Goal: Transaction & Acquisition: Purchase product/service

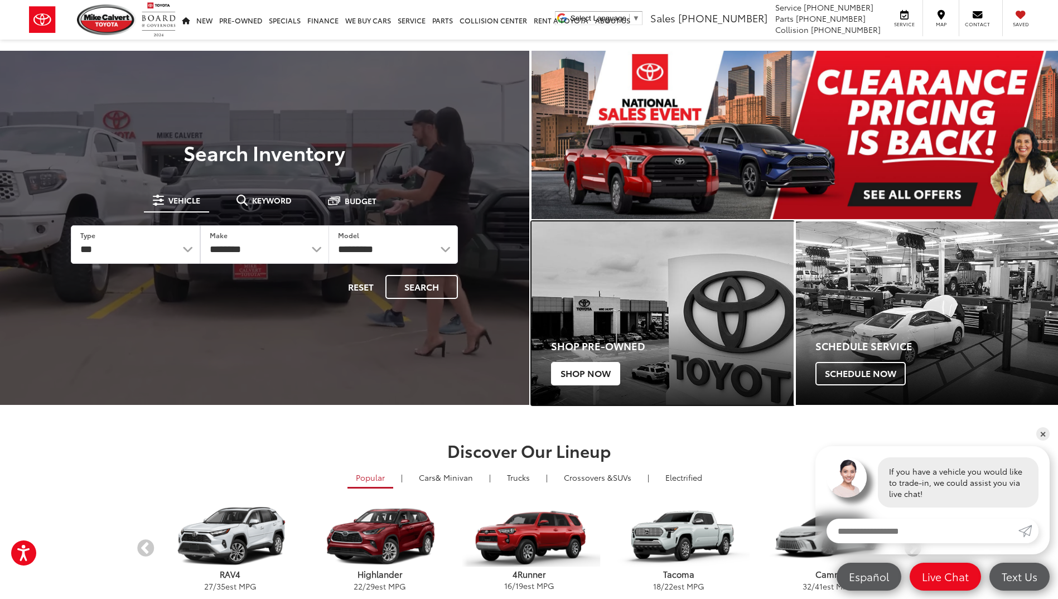
click at [587, 374] on span "Shop Now" at bounding box center [585, 373] width 69 height 23
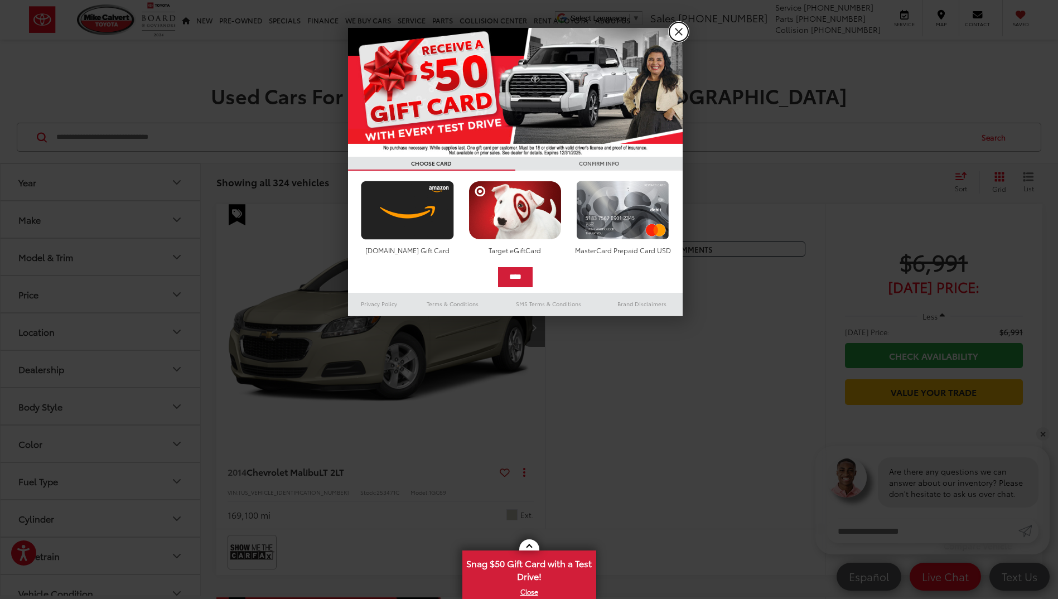
click at [679, 31] on link "X" at bounding box center [679, 31] width 19 height 19
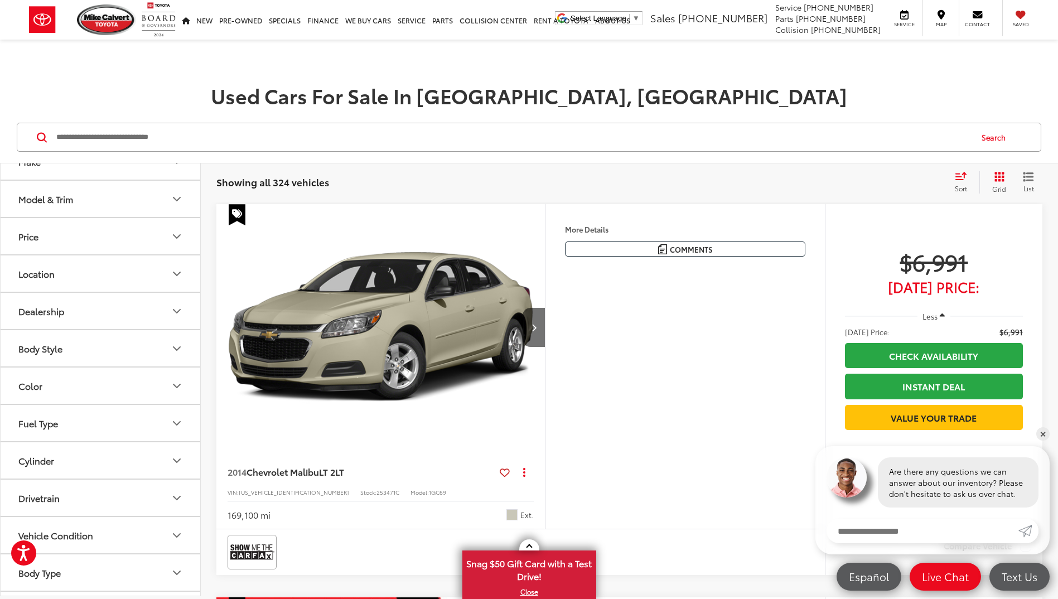
scroll to position [91, 0]
click at [176, 466] on icon "Drivetrain" at bounding box center [177, 465] width 7 height 3
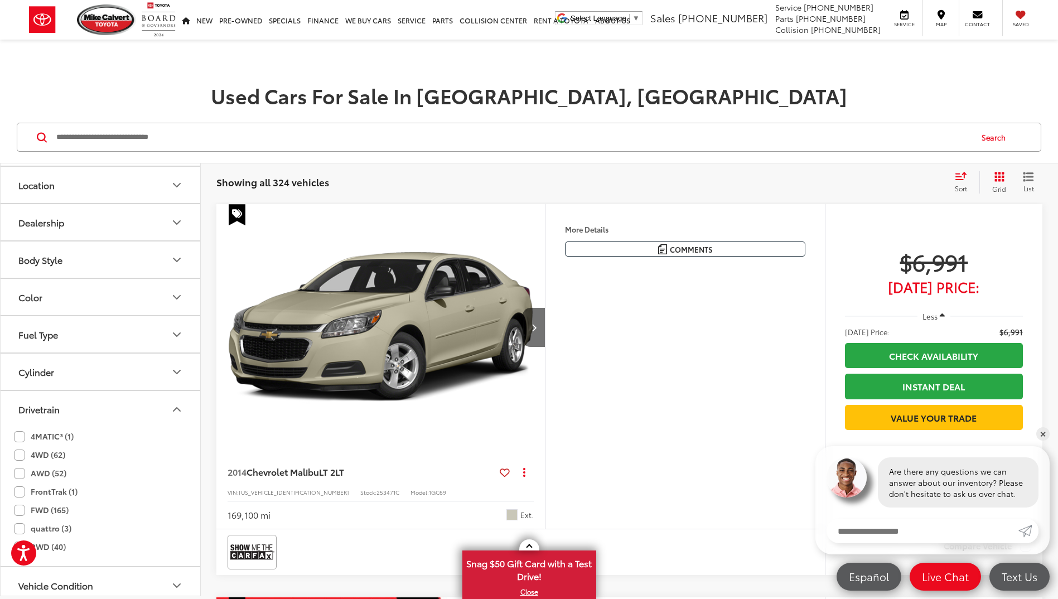
scroll to position [203, 0]
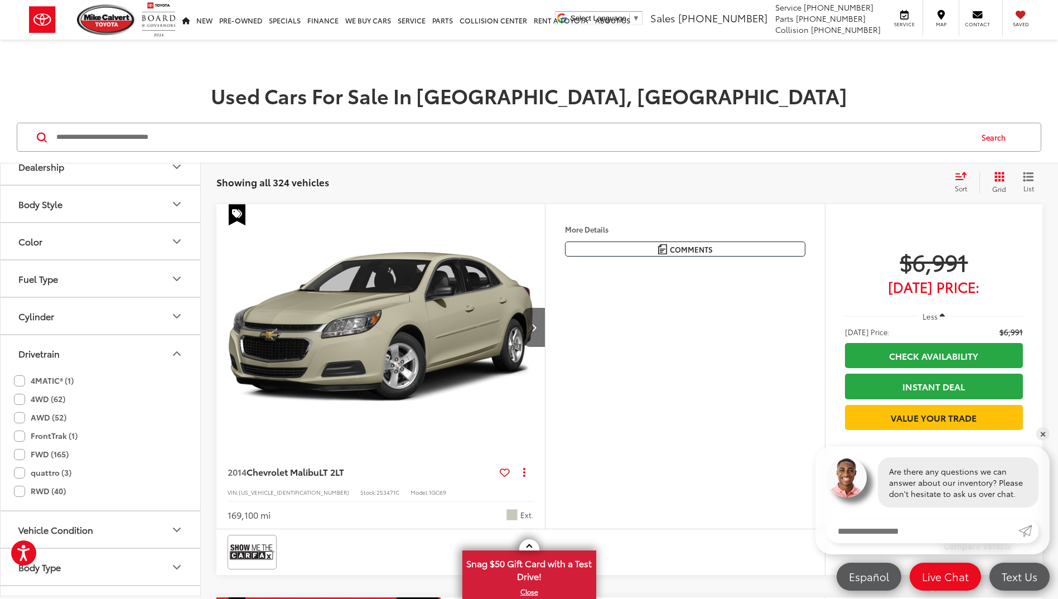
click at [20, 401] on label "4WD (62)" at bounding box center [39, 399] width 51 height 18
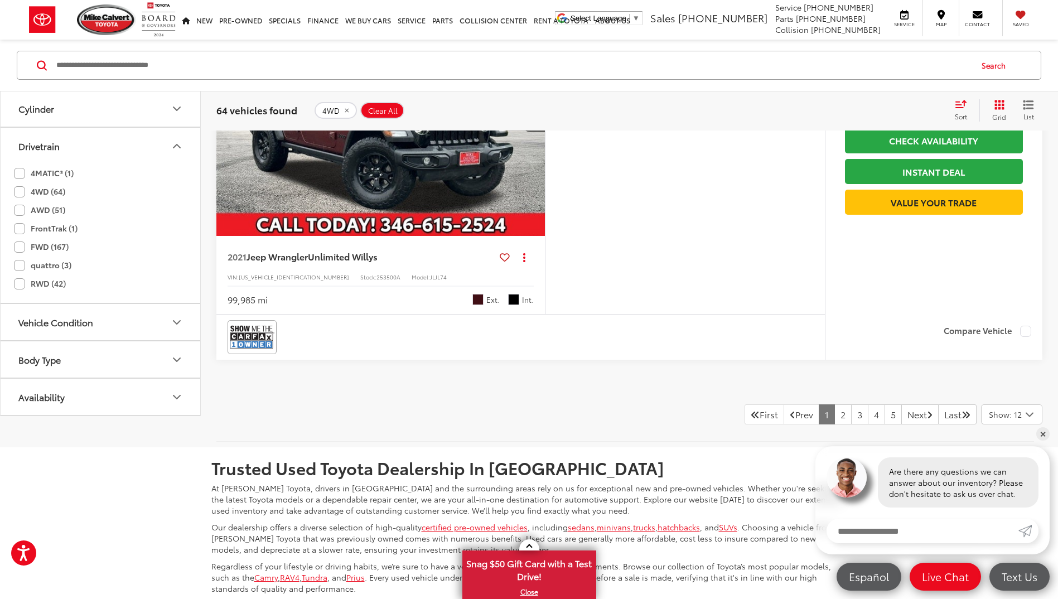
scroll to position [4519, 0]
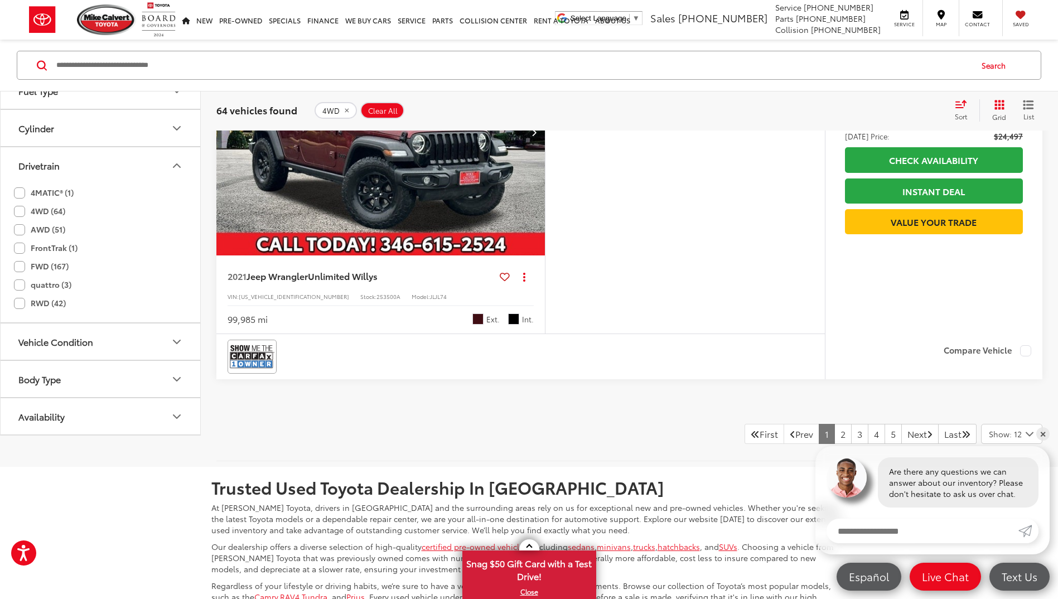
click at [176, 379] on icon "Body Type" at bounding box center [176, 379] width 13 height 13
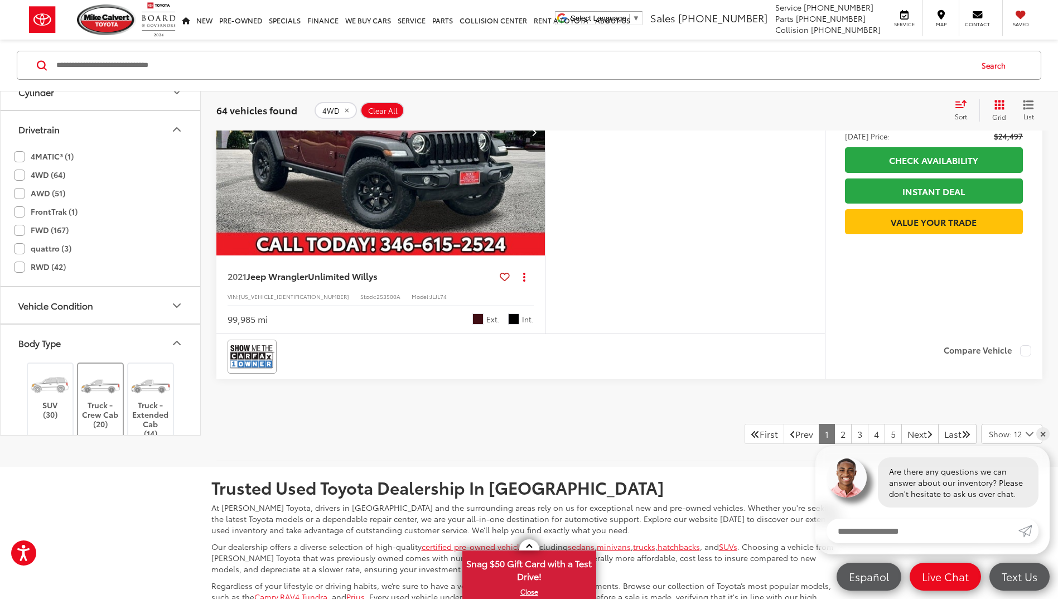
scroll to position [214, 0]
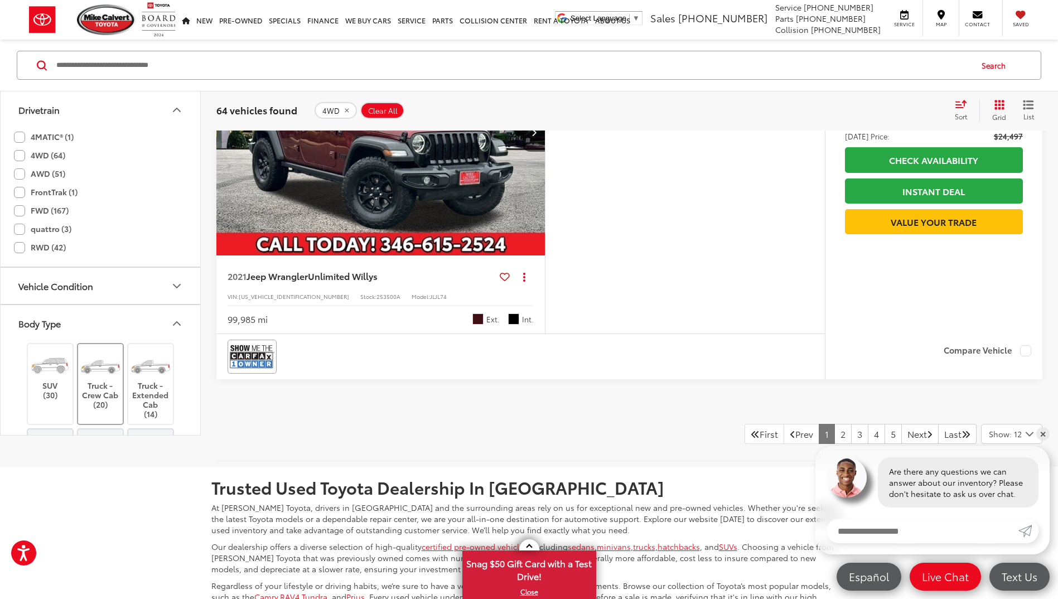
click at [106, 389] on label "Truck - Crew Cab (20)" at bounding box center [100, 380] width 45 height 60
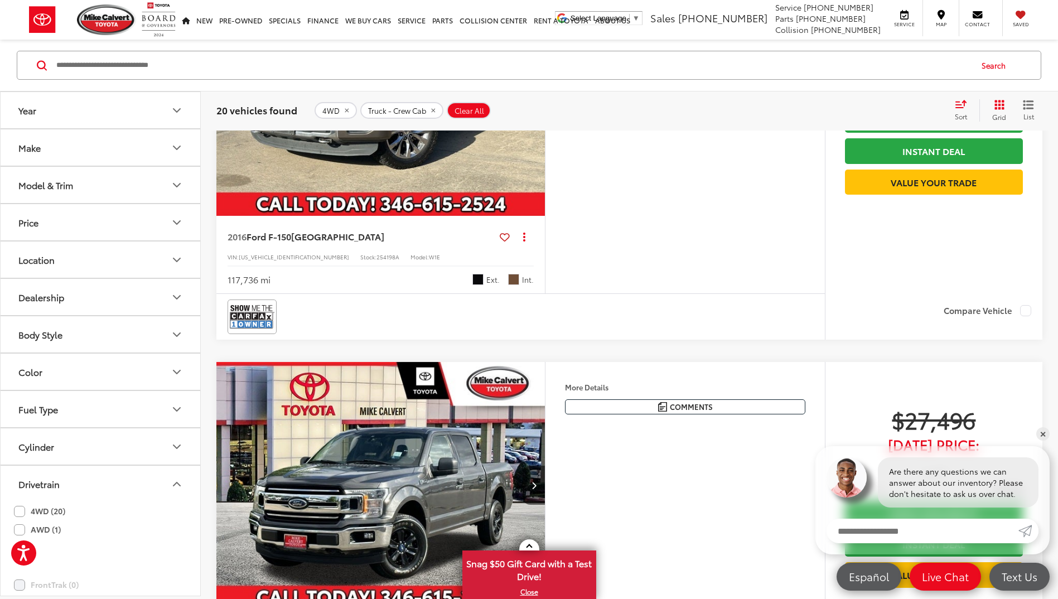
scroll to position [1802, 0]
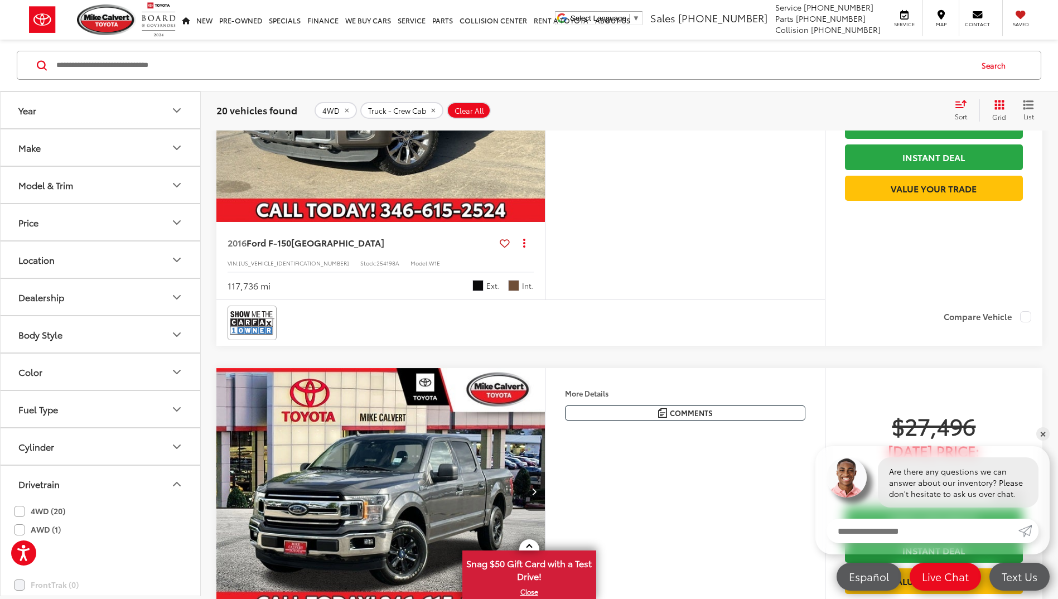
click at [179, 184] on icon "Model & Trim" at bounding box center [176, 185] width 13 height 13
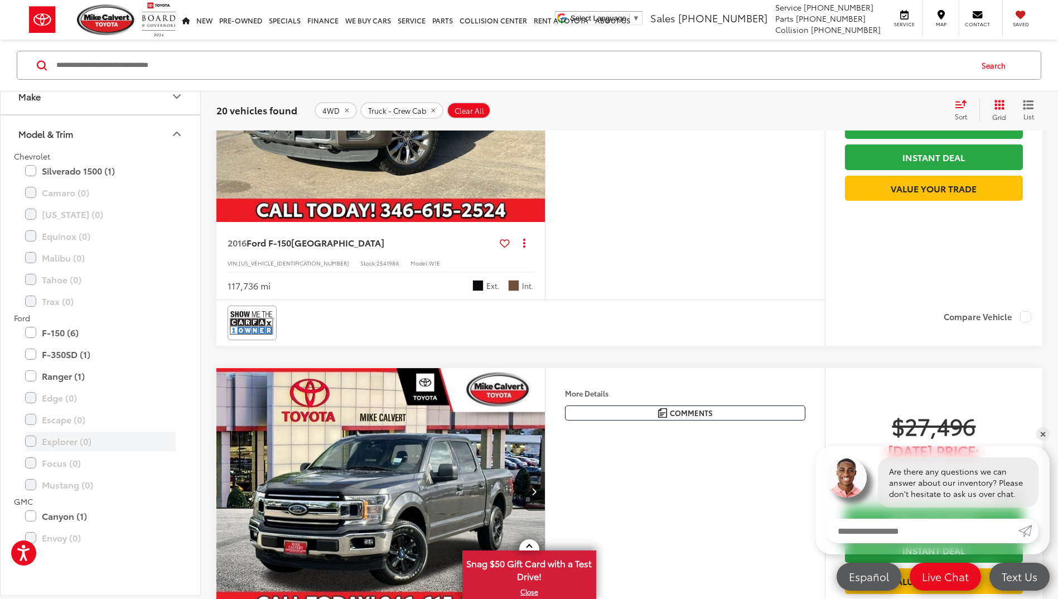
scroll to position [0, 0]
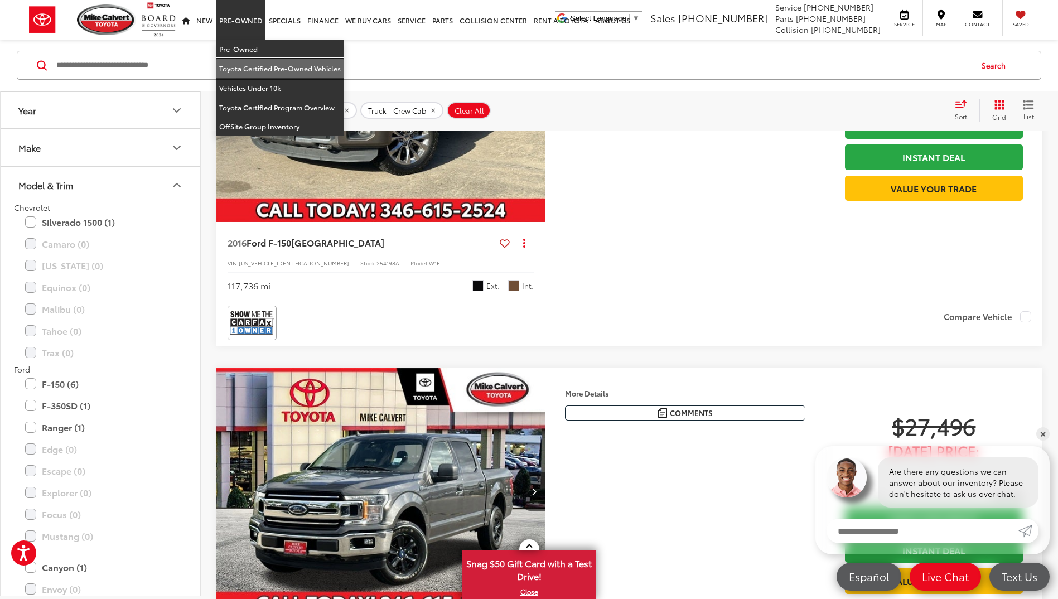
click at [252, 69] on link "Toyota Certified Pre-Owned Vehicles" at bounding box center [280, 69] width 128 height 20
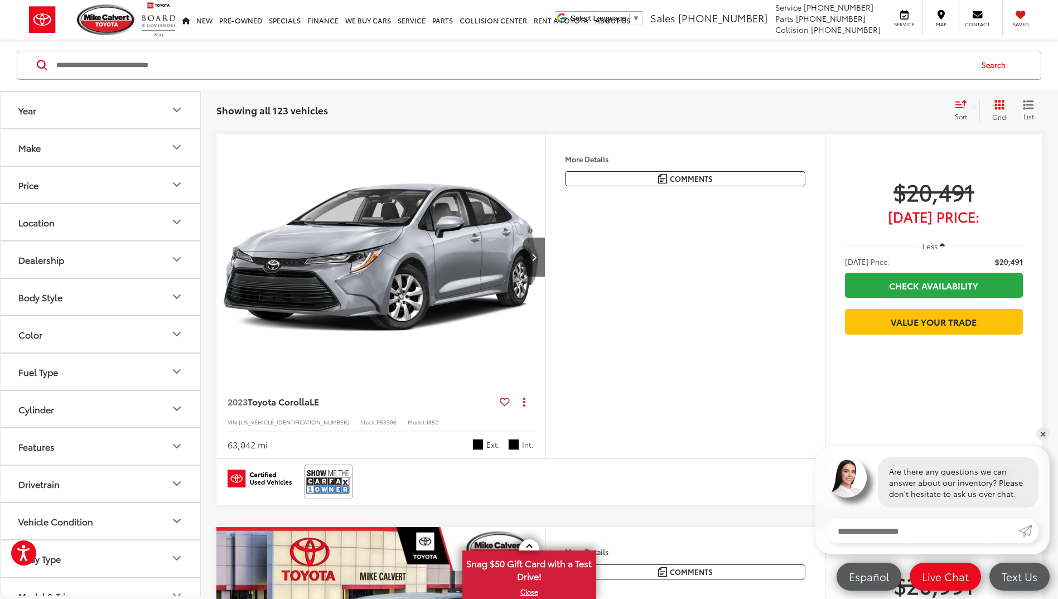
scroll to position [56, 0]
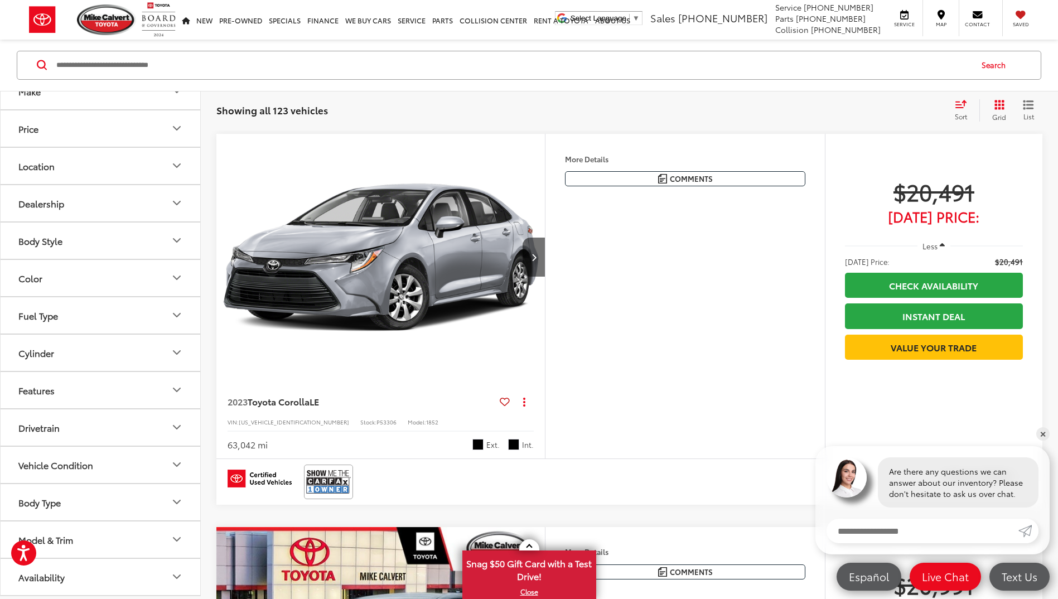
click at [180, 504] on icon "Body Type" at bounding box center [176, 502] width 13 height 13
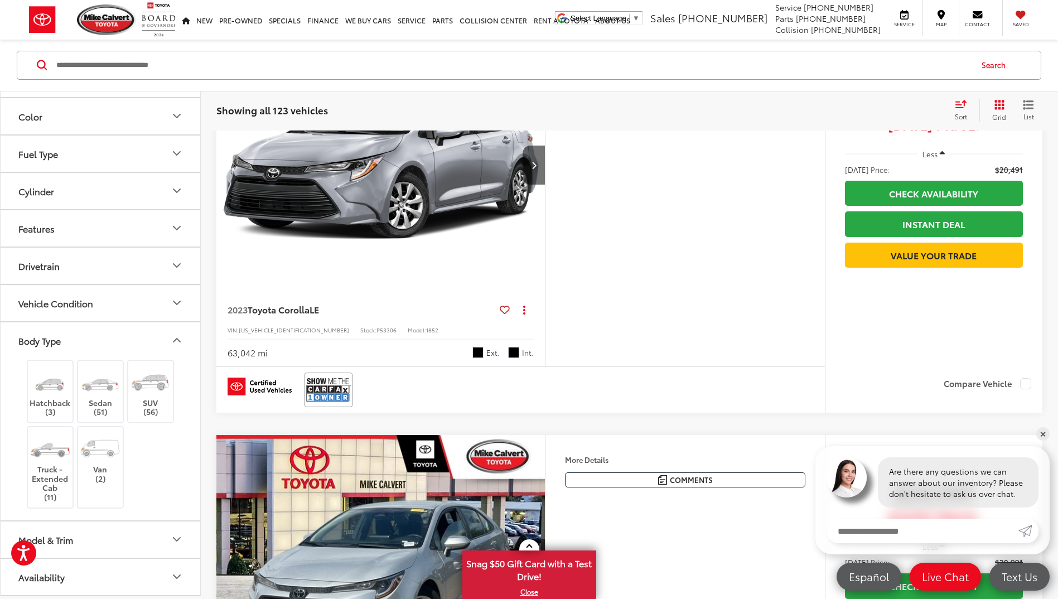
scroll to position [1339, 0]
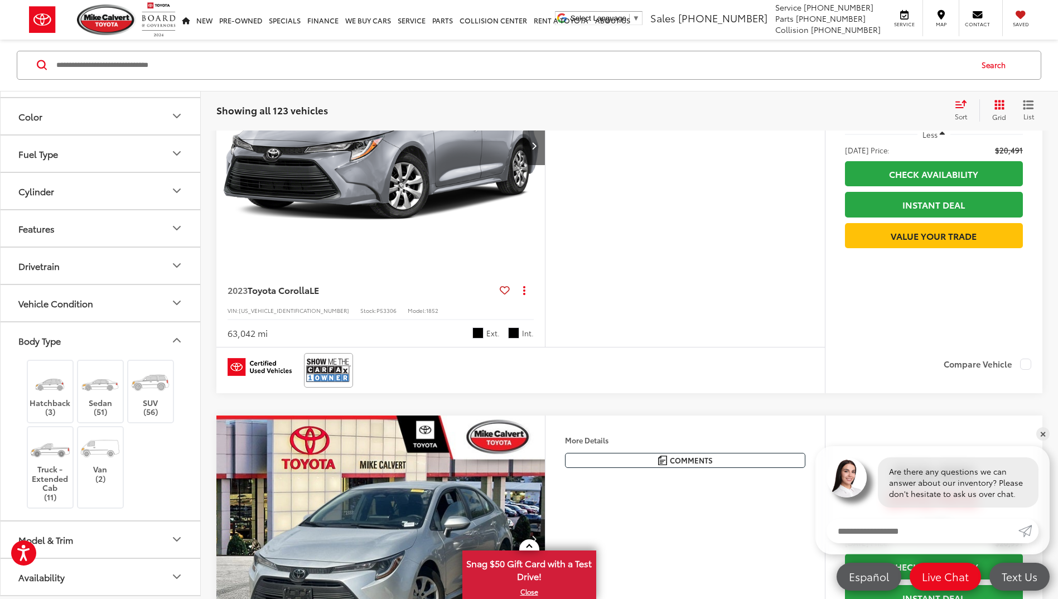
click at [176, 540] on icon "Model & Trim" at bounding box center [176, 539] width 13 height 13
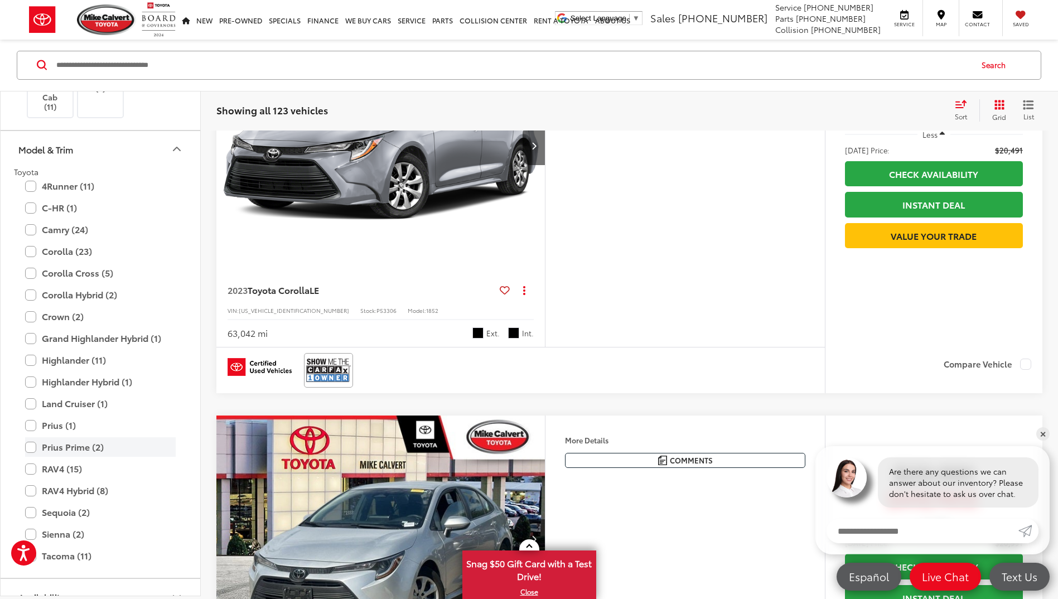
scroll to position [629, 0]
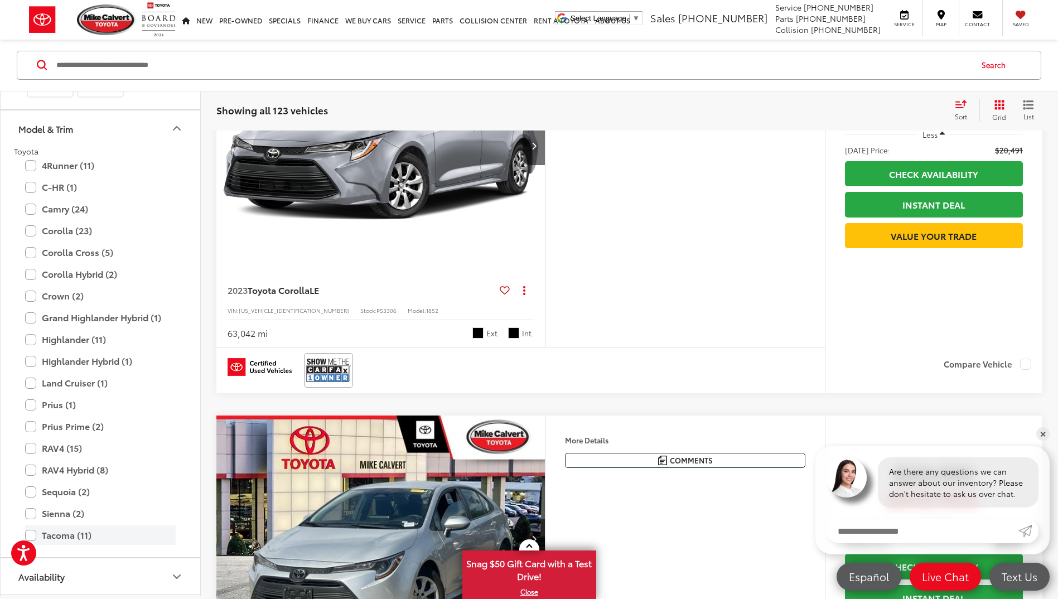
click at [34, 535] on label "Tacoma (11)" at bounding box center [100, 536] width 151 height 20
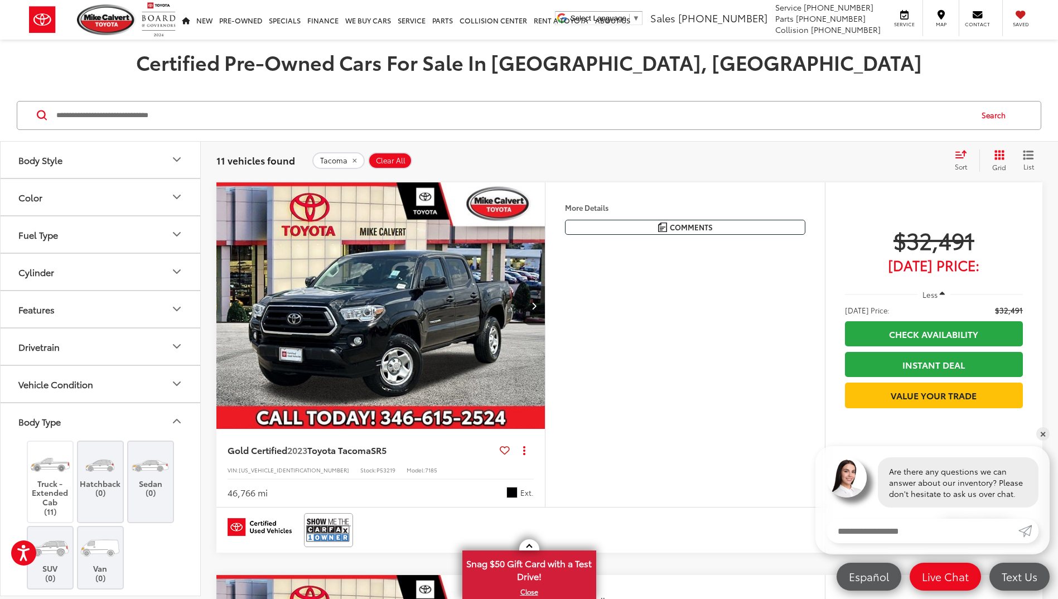
scroll to position [179, 0]
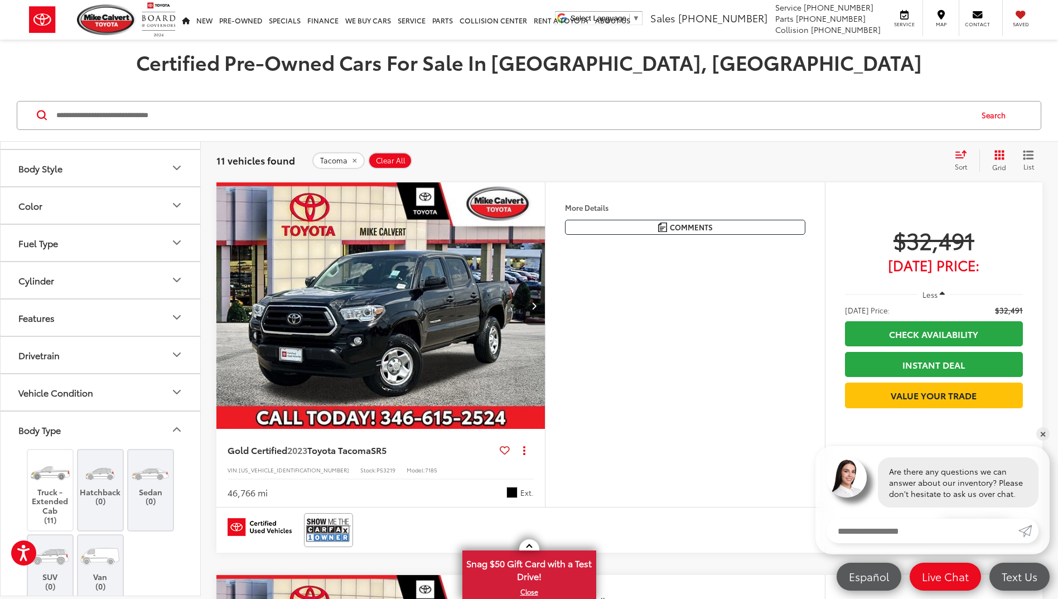
click at [177, 356] on icon "Drivetrain" at bounding box center [177, 354] width 7 height 3
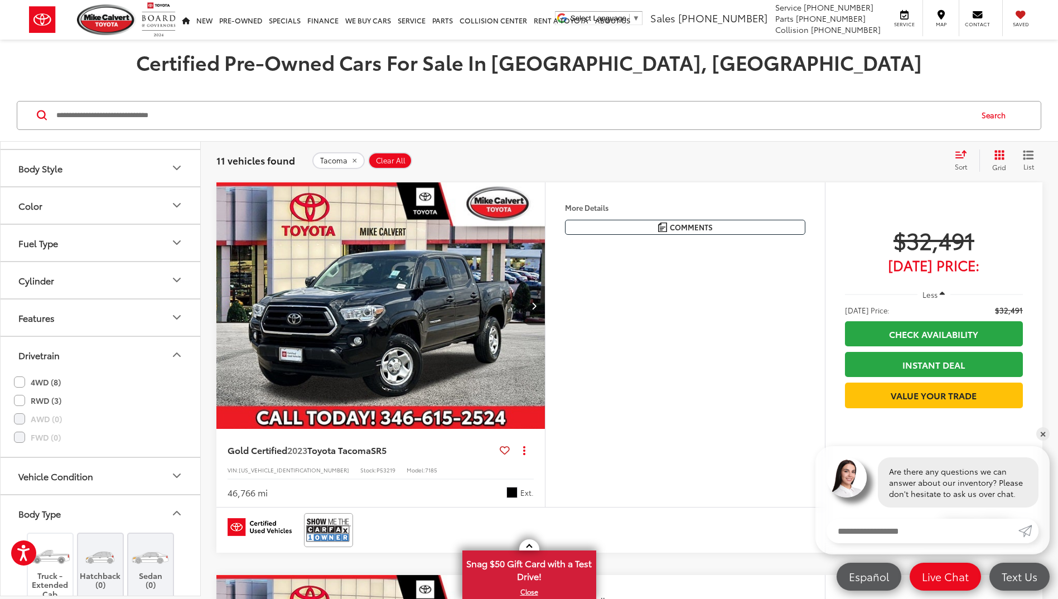
click at [23, 381] on label "4WD (8)" at bounding box center [37, 382] width 47 height 18
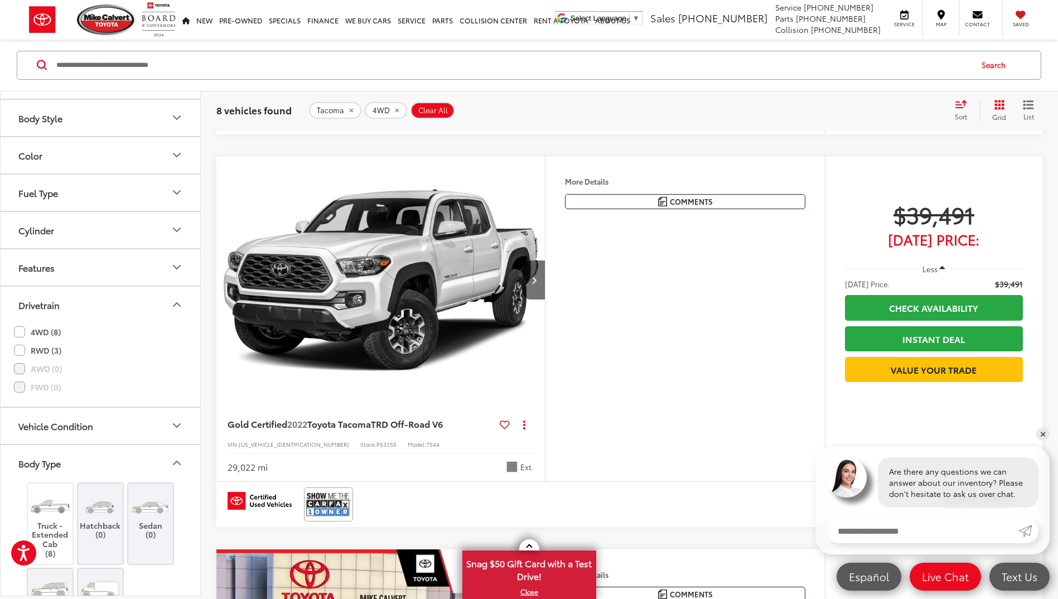
scroll to position [837, 0]
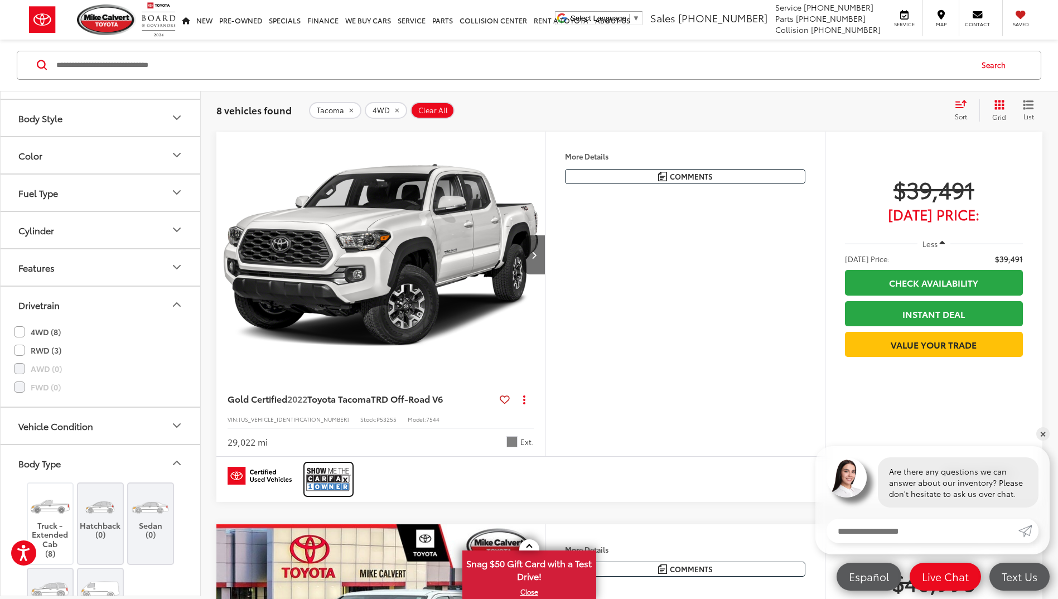
click at [332, 483] on img at bounding box center [328, 480] width 45 height 30
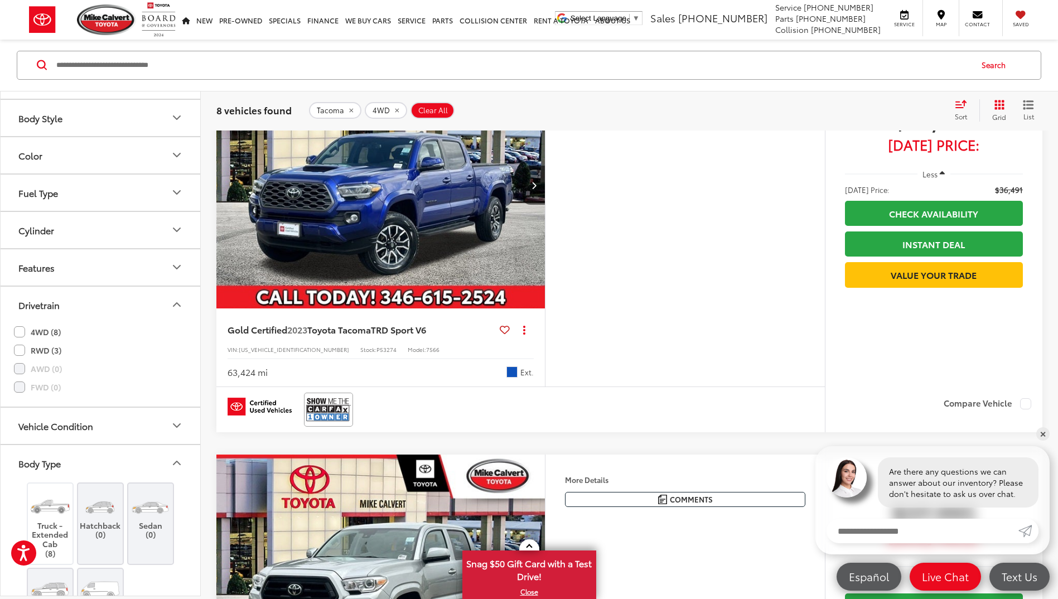
scroll to position [0, 0]
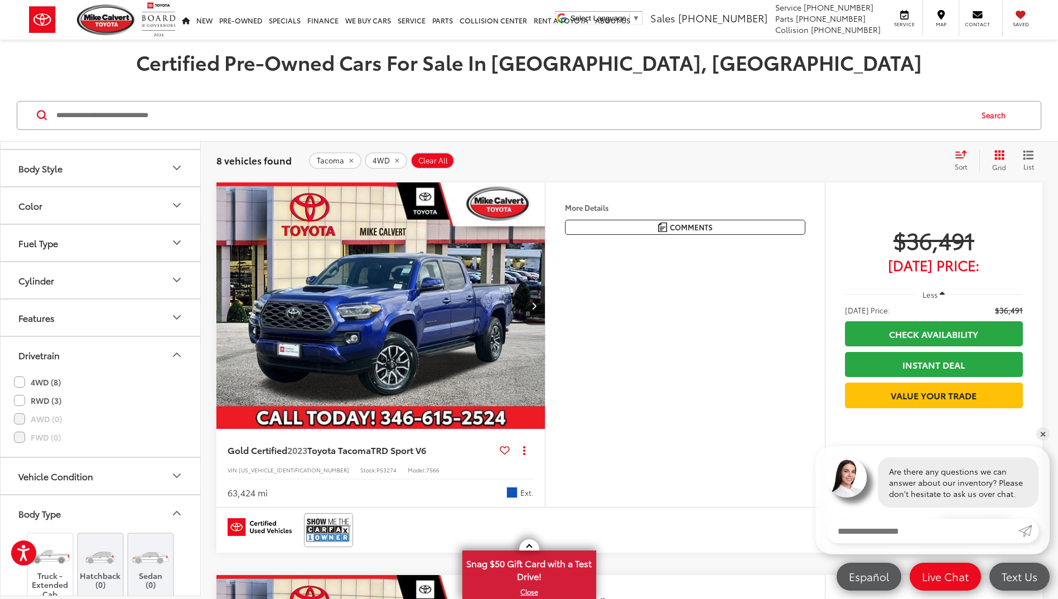
click at [372, 322] on img "2023 Toyota Tacoma TRD Sport V6 0" at bounding box center [381, 306] width 330 height 248
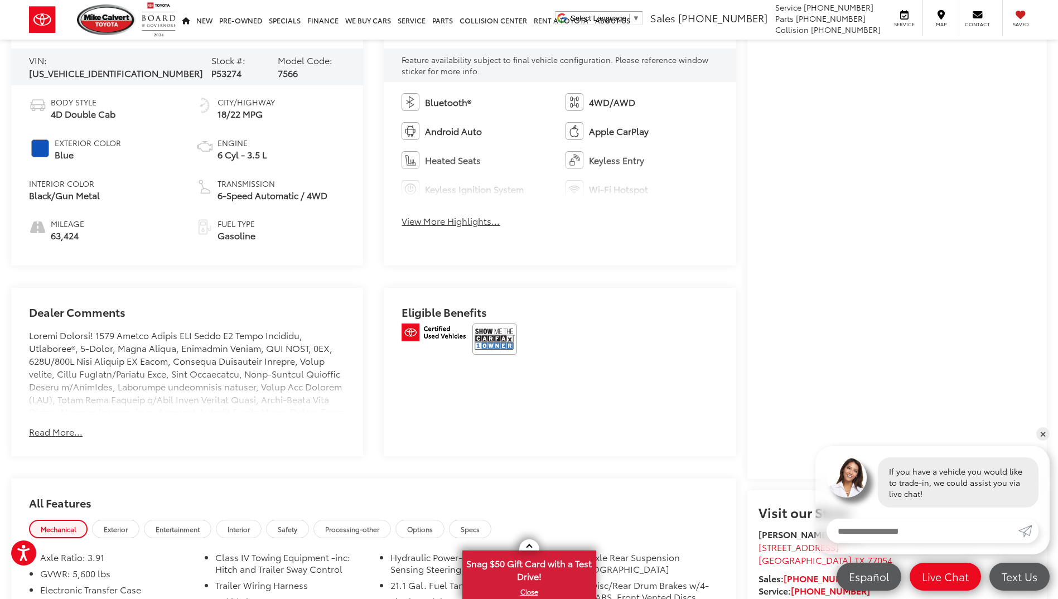
scroll to position [558, 0]
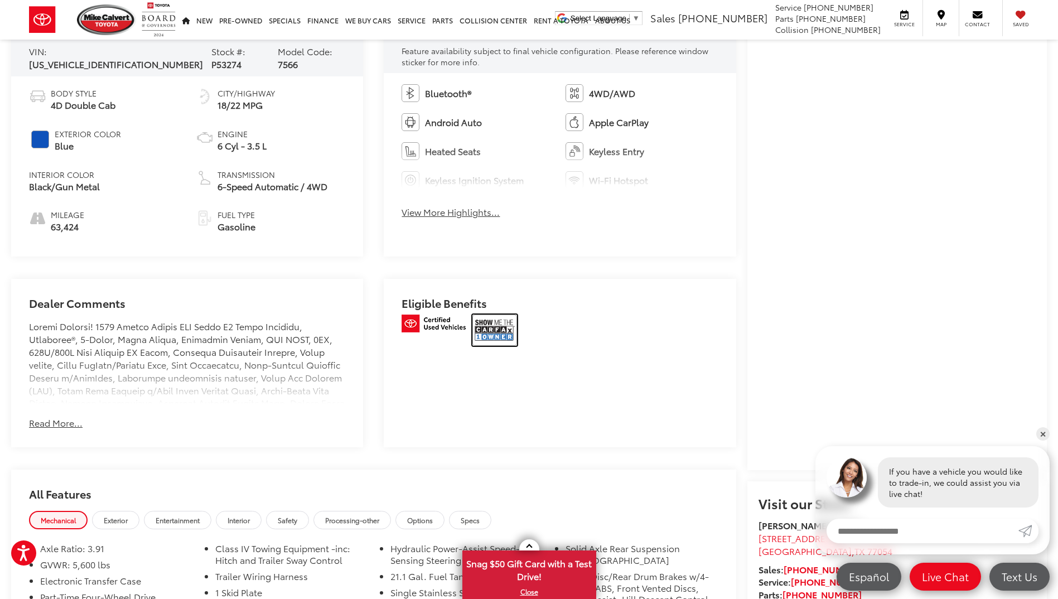
click at [494, 330] on img at bounding box center [495, 330] width 45 height 31
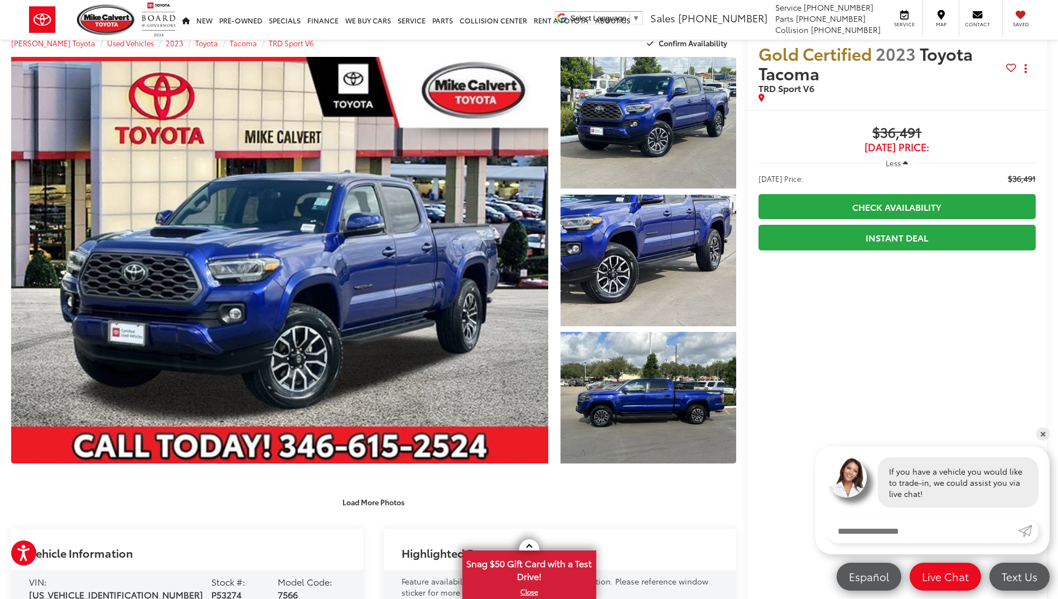
scroll to position [0, 0]
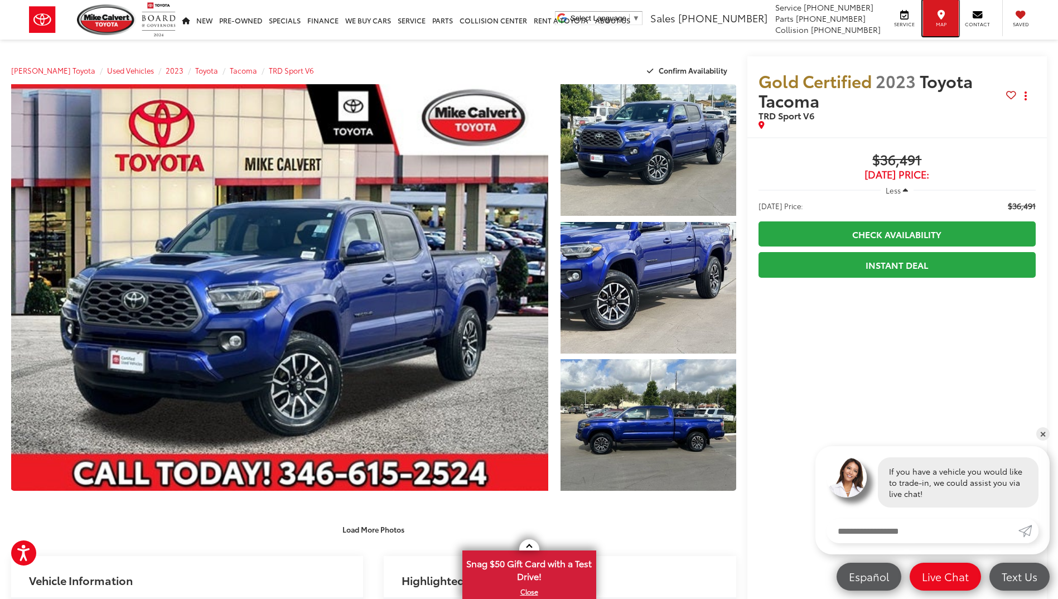
click at [943, 21] on span "Map" at bounding box center [941, 24] width 25 height 7
